Goal: Task Accomplishment & Management: Manage account settings

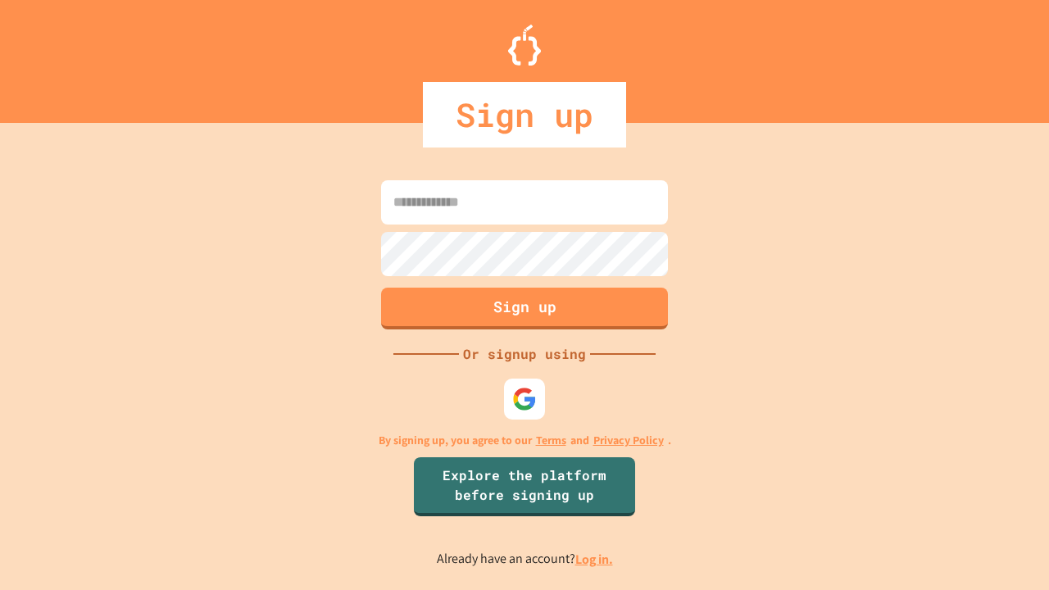
click at [595, 559] on link "Log in." at bounding box center [595, 559] width 38 height 17
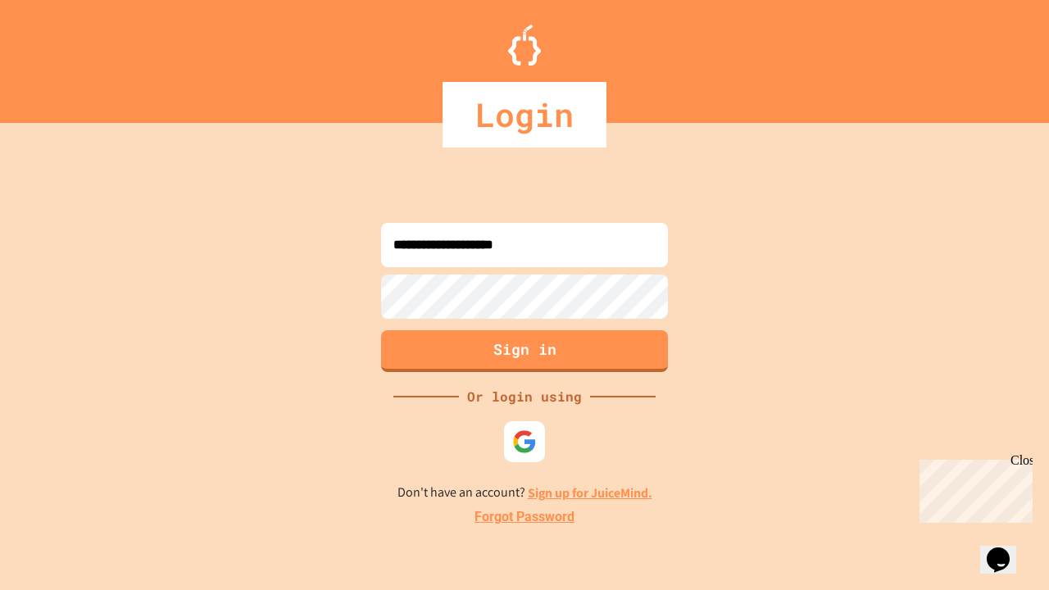
type input "**********"
